Goal: Information Seeking & Learning: Learn about a topic

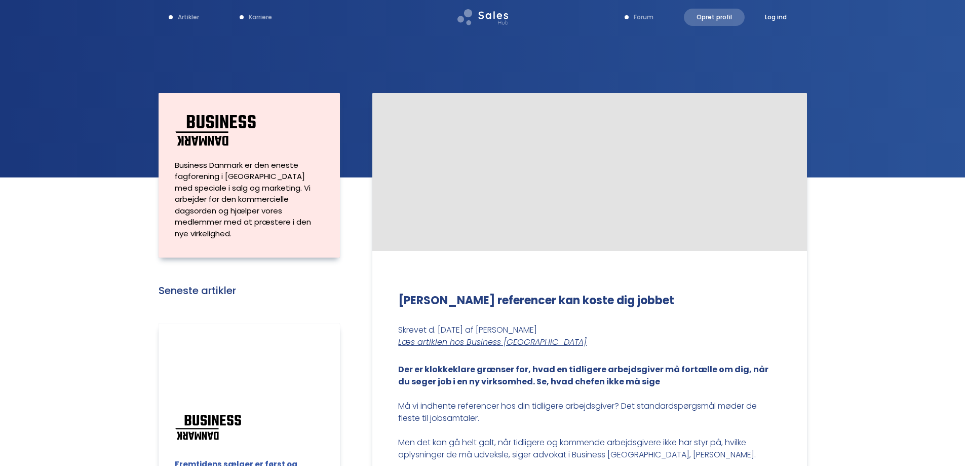
scroll to position [135, 0]
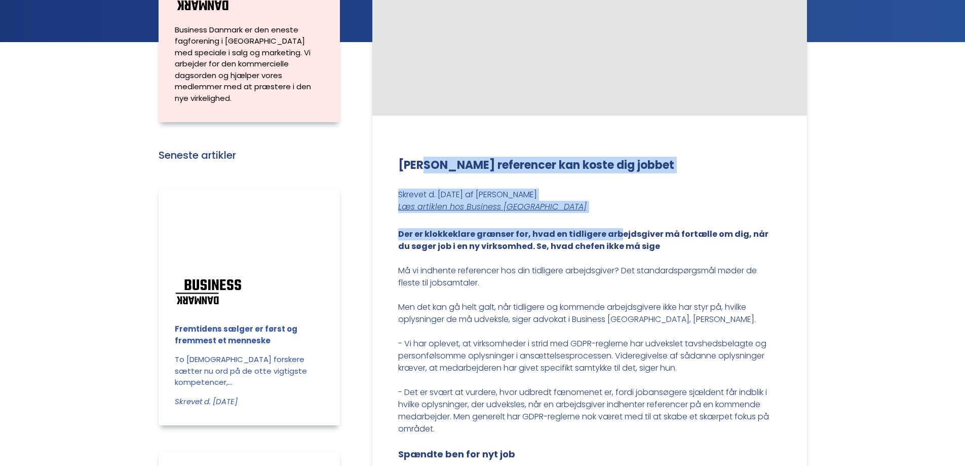
drag, startPoint x: 425, startPoint y: 167, endPoint x: 608, endPoint y: 229, distance: 192.9
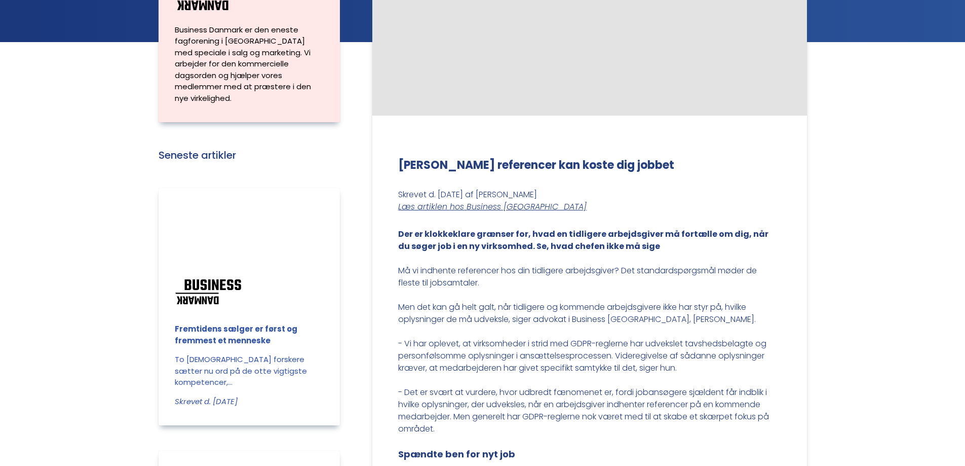
click at [549, 254] on p "Der er klokkeklare grænser for, hvad en tidligere arbejdsgiver må fortælle om d…" at bounding box center [589, 246] width 383 height 36
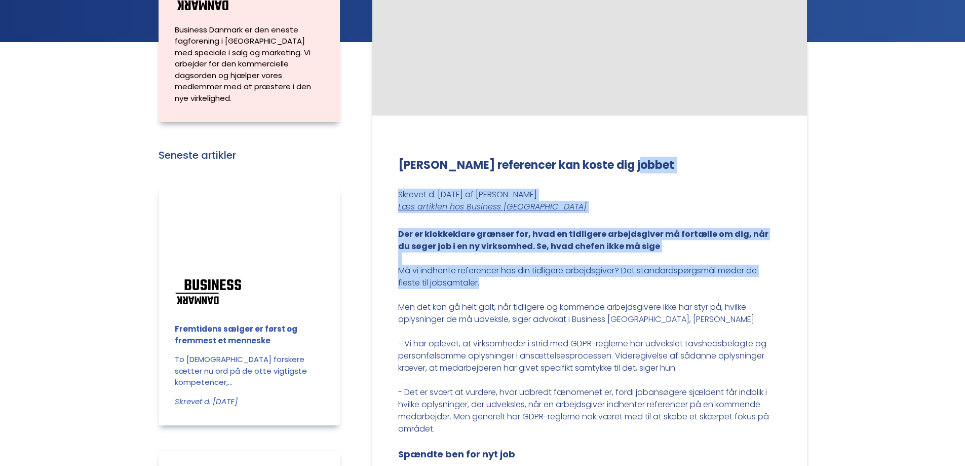
drag, startPoint x: 670, startPoint y: 176, endPoint x: 687, endPoint y: 278, distance: 103.1
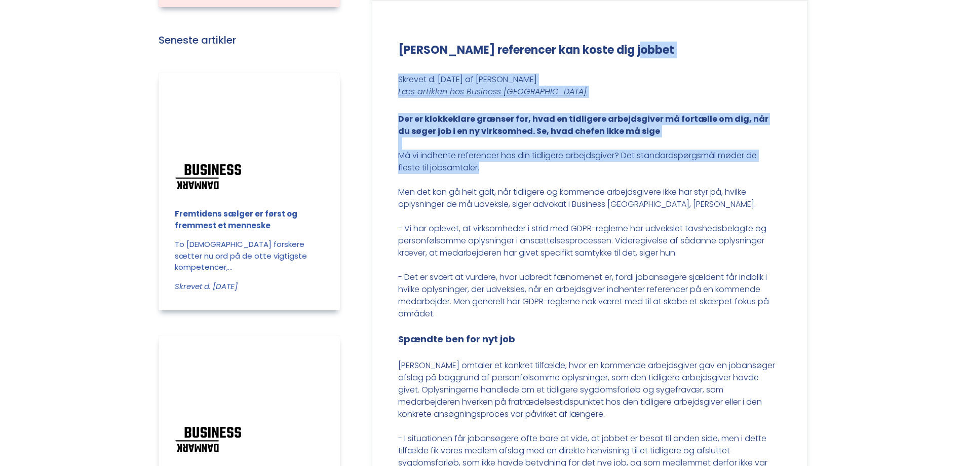
scroll to position [270, 0]
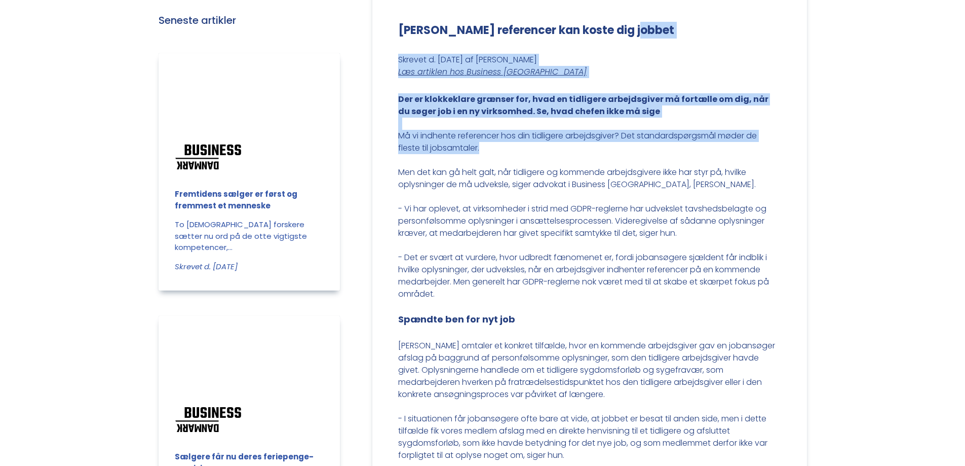
click at [575, 149] on p "Må vi indhente referencer hos din tidligere arbejdsgiver? Det standardspørgsmål…" at bounding box center [589, 148] width 383 height 36
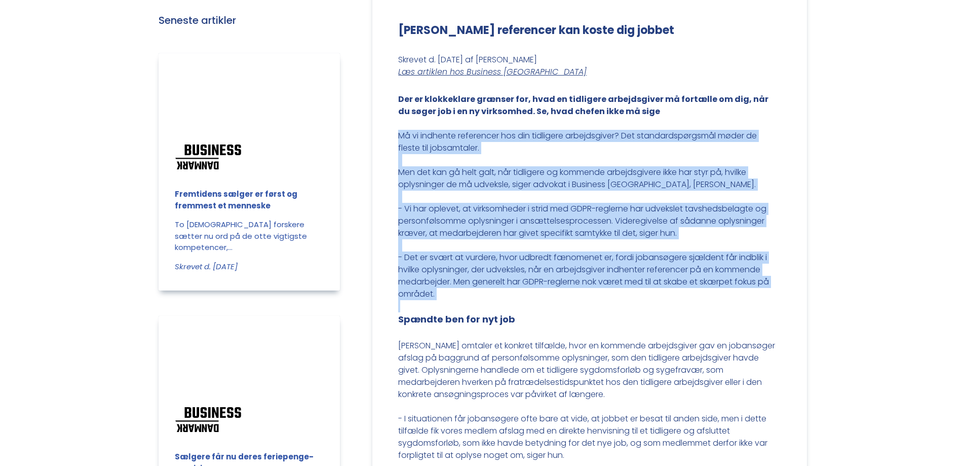
drag, startPoint x: 568, startPoint y: 153, endPoint x: 669, endPoint y: 311, distance: 187.9
click at [668, 310] on p "- Det er svært at vurdere, hvor udbredt fænomenet er, fordi jobansøgere sjælden…" at bounding box center [589, 281] width 383 height 61
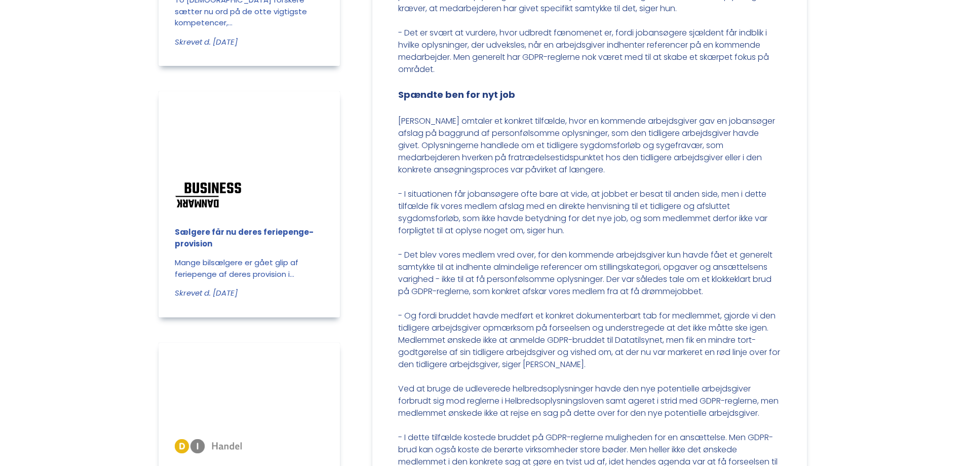
scroll to position [541, 0]
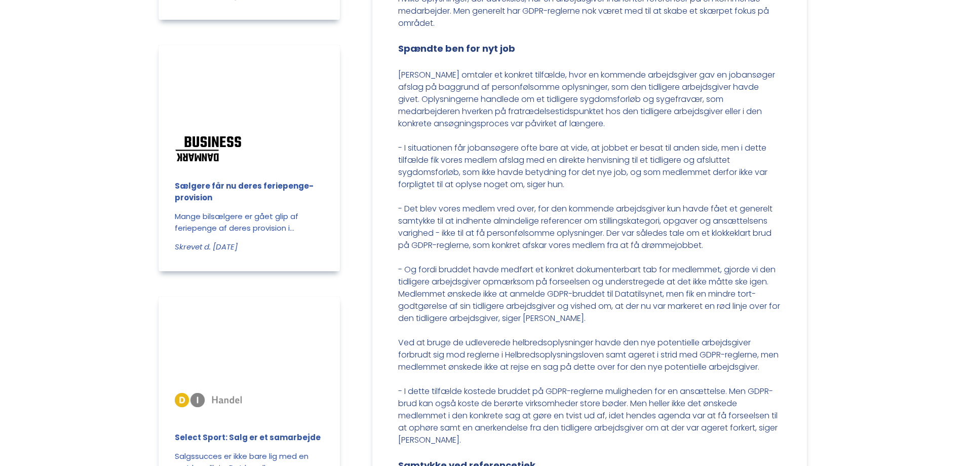
drag, startPoint x: 650, startPoint y: 315, endPoint x: 367, endPoint y: 115, distance: 346.0
click at [367, 115] on div "Business Danmark er den eneste fagforening i [GEOGRAPHIC_DATA] med speciale i s…" at bounding box center [483, 204] width 649 height 1304
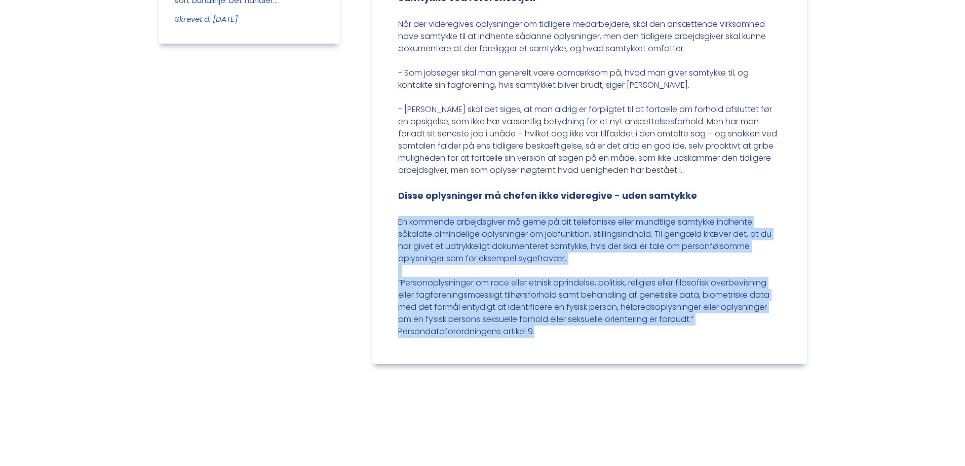
scroll to position [946, 0]
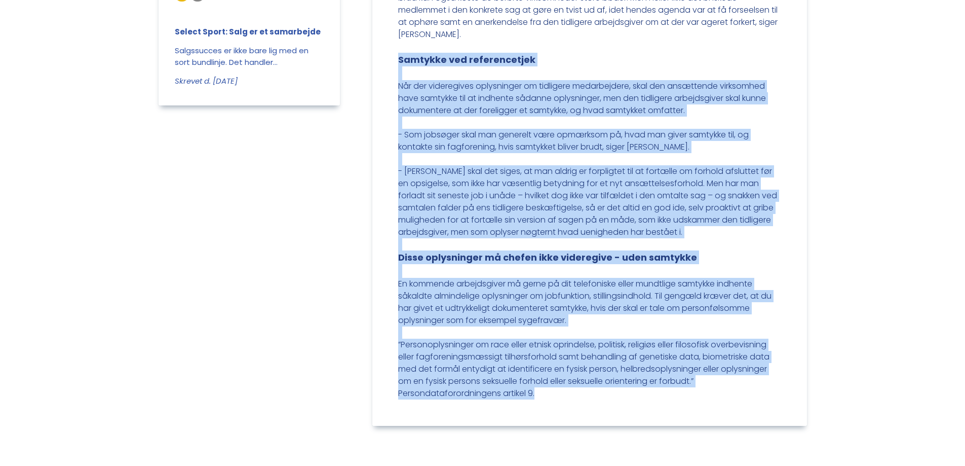
drag, startPoint x: 574, startPoint y: 275, endPoint x: 374, endPoint y: 71, distance: 284.5
